Goal: Task Accomplishment & Management: Manage account settings

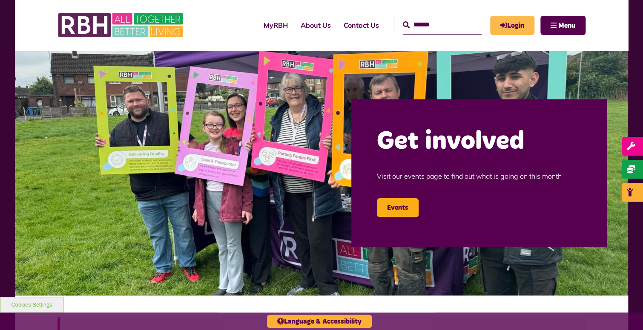
click at [508, 23] on link "Login" at bounding box center [512, 25] width 44 height 19
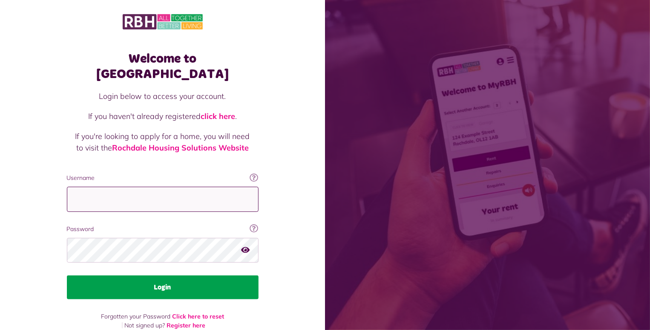
type input "**********"
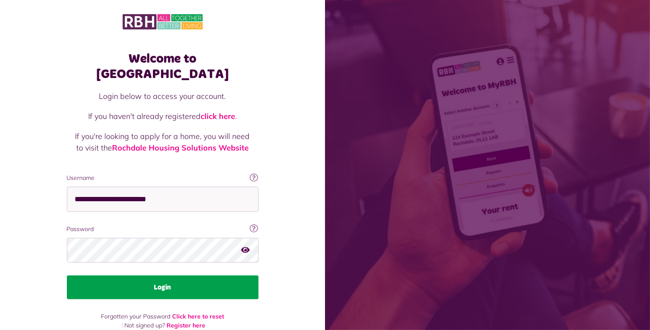
click at [150, 275] on button "Login" at bounding box center [163, 287] width 192 height 24
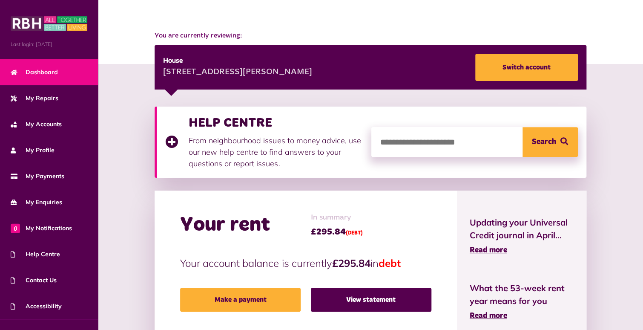
scroll to position [128, 0]
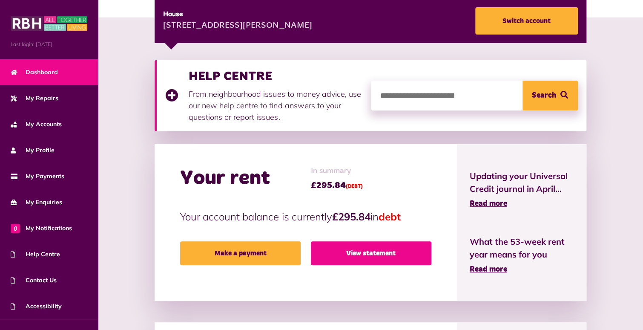
click at [376, 248] on link "View statement" at bounding box center [371, 253] width 120 height 24
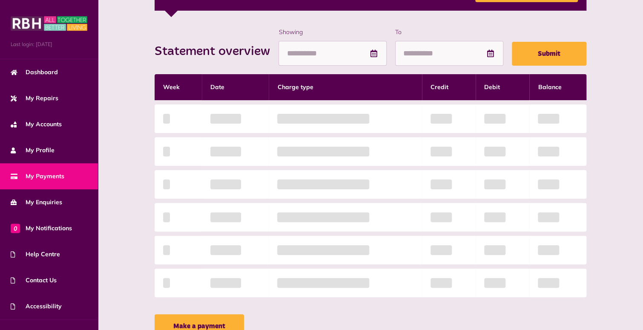
scroll to position [170, 0]
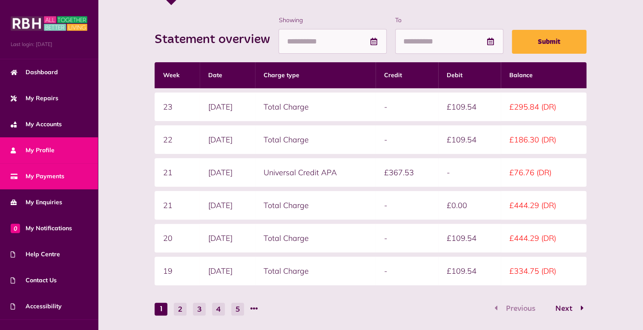
click at [57, 146] on link "My Profile" at bounding box center [49, 150] width 98 height 26
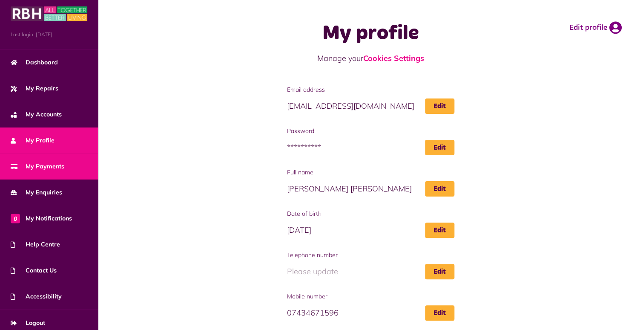
scroll to position [15, 0]
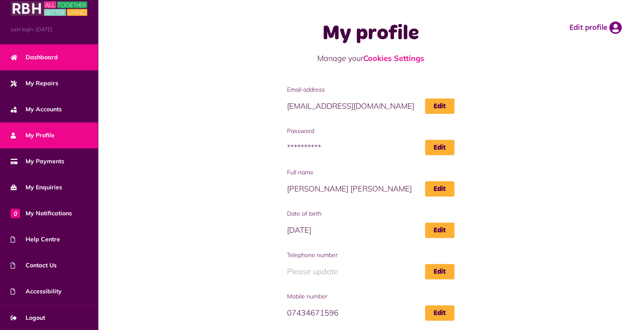
click at [48, 53] on span "Dashboard" at bounding box center [34, 57] width 47 height 9
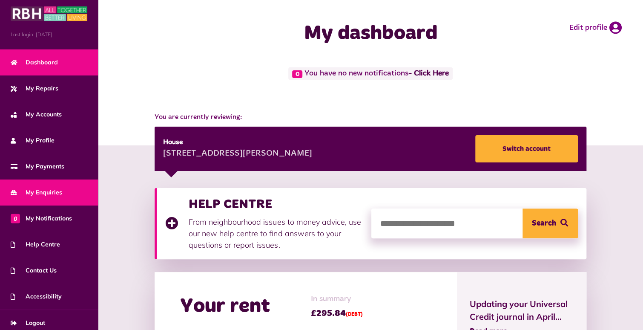
scroll to position [15, 0]
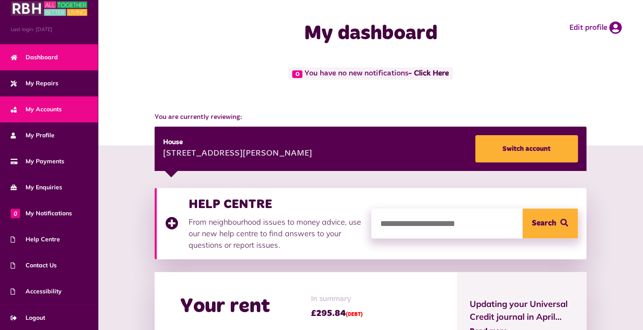
click at [44, 109] on span "My Accounts" at bounding box center [36, 109] width 51 height 9
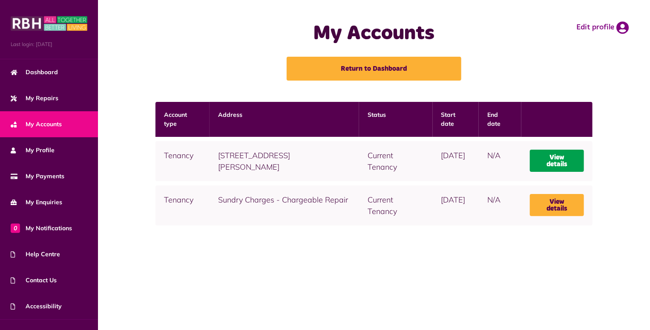
click at [556, 159] on link "View details" at bounding box center [557, 160] width 54 height 22
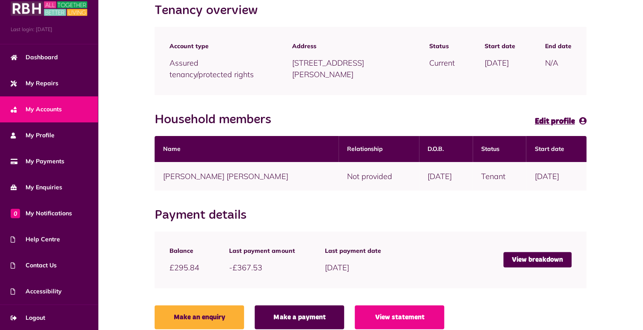
scroll to position [111, 0]
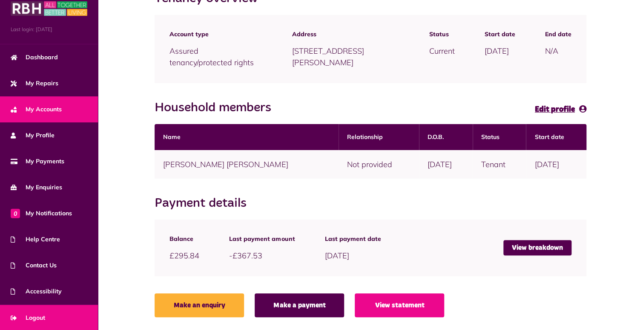
click at [37, 313] on span "Logout" at bounding box center [28, 317] width 34 height 9
